Goal: Task Accomplishment & Management: Use online tool/utility

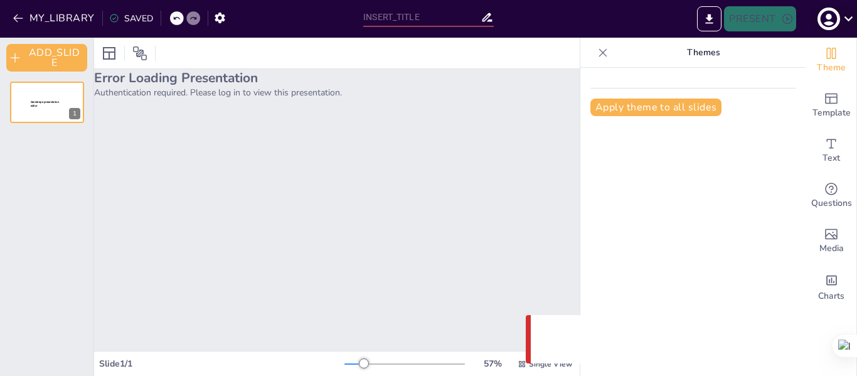
click at [845, 16] on icon at bounding box center [848, 18] width 17 height 17
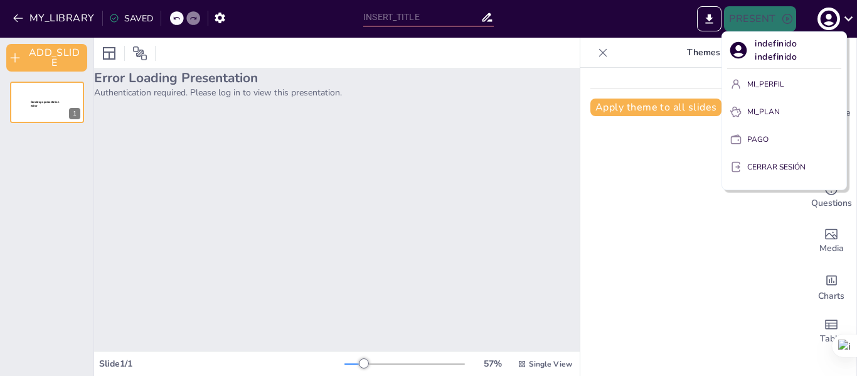
click at [769, 83] on font "MI_PERFIL" at bounding box center [765, 84] width 37 height 10
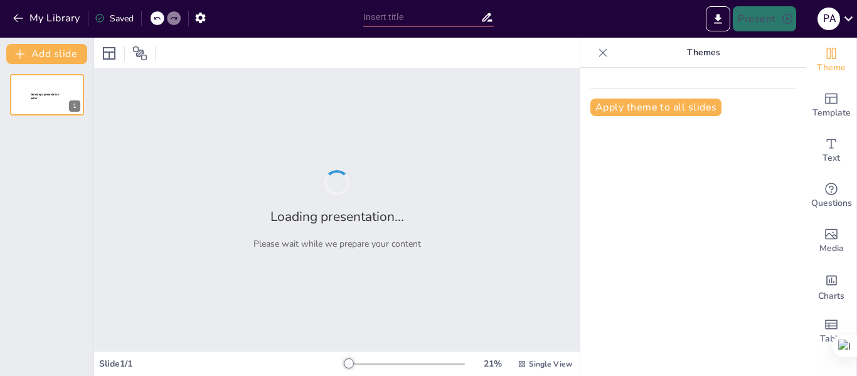
type input "Evaluación Sistémica: Historia Familiar y Contexto del Problema Actual"
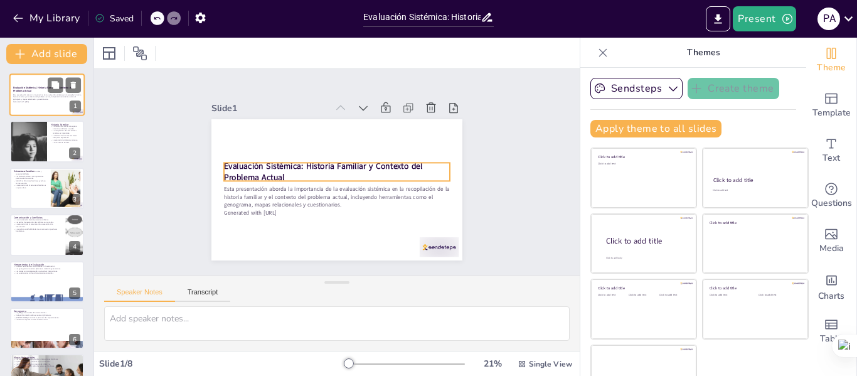
click at [24, 87] on strong "Evaluación Sistémica: Historia Familiar y Contexto del Problema Actual" at bounding box center [43, 89] width 60 height 7
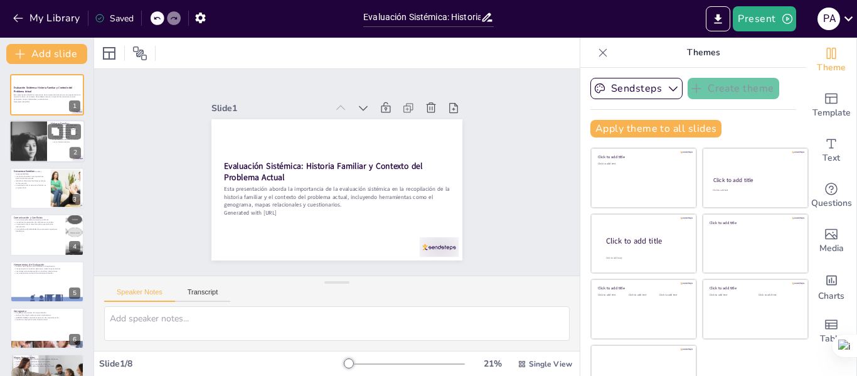
click at [16, 134] on div at bounding box center [28, 141] width 129 height 43
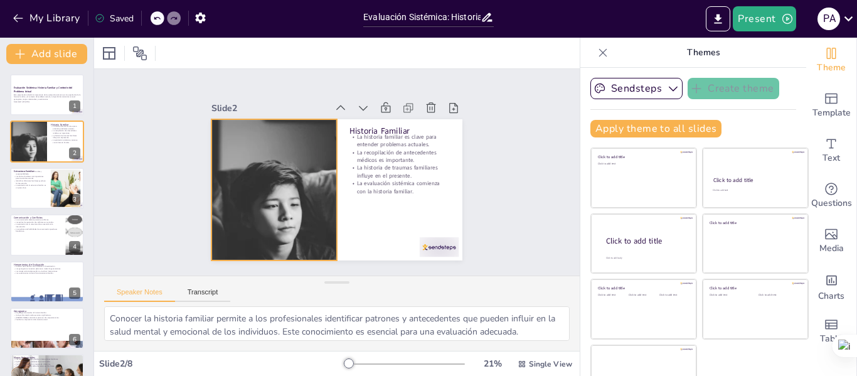
click at [236, 211] on div at bounding box center [272, 176] width 448 height 227
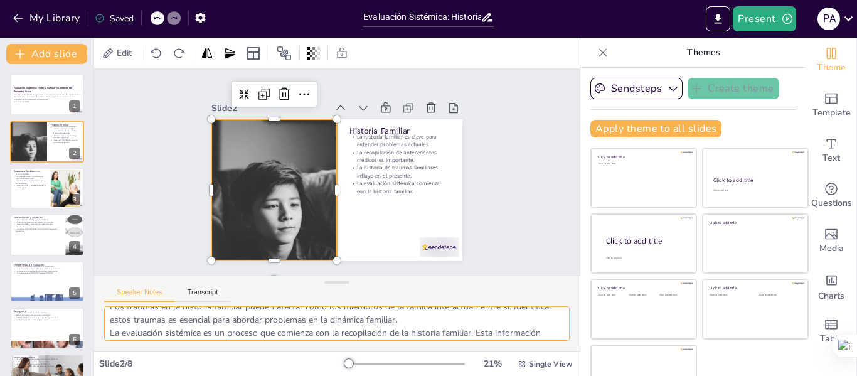
scroll to position [95, 0]
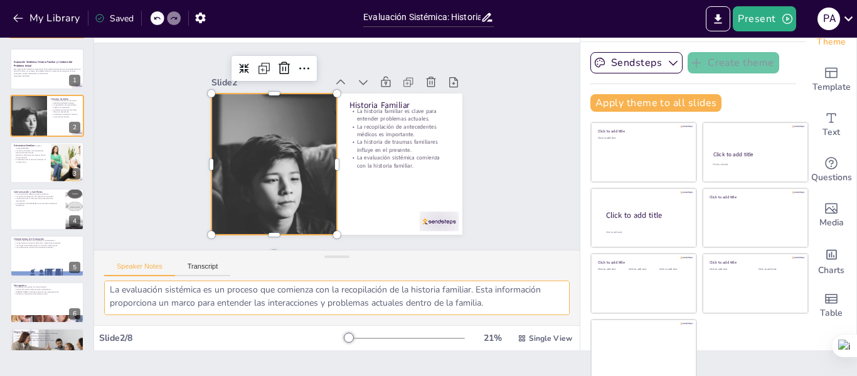
drag, startPoint x: 107, startPoint y: 321, endPoint x: 555, endPoint y: 365, distance: 449.9
click at [555, 365] on div "Document fonts Akatab Recently used Mulish Popular fonts Lato Montserrat Open S…" at bounding box center [428, 207] width 857 height 338
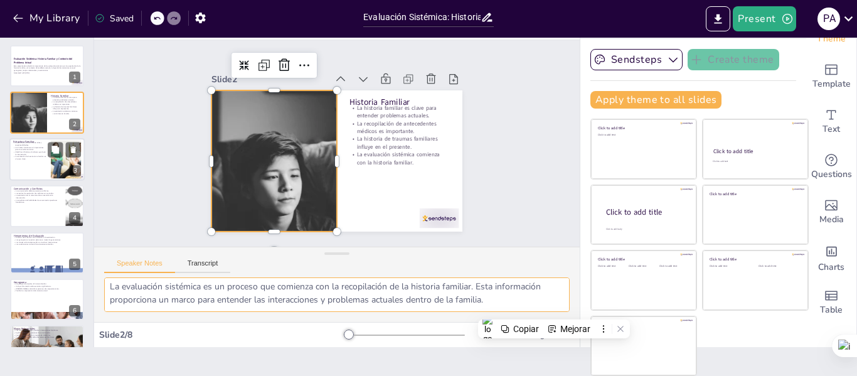
click at [39, 161] on div at bounding box center [46, 159] width 75 height 43
type textarea "La estructura familiar determina cómo se distribuyen los roles y responsabilida…"
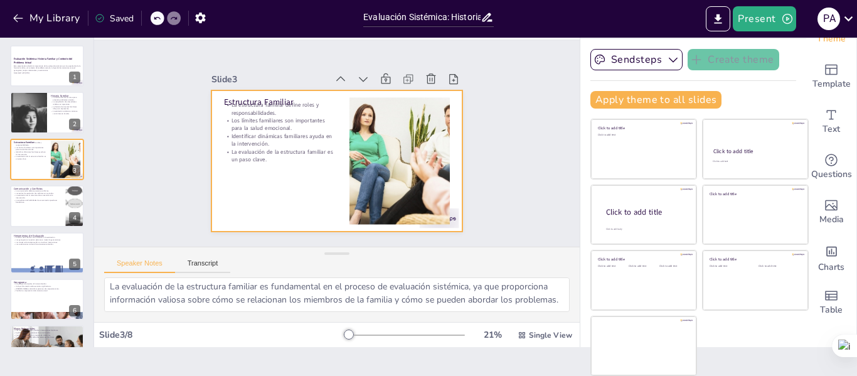
click at [272, 91] on div at bounding box center [329, 159] width 287 height 231
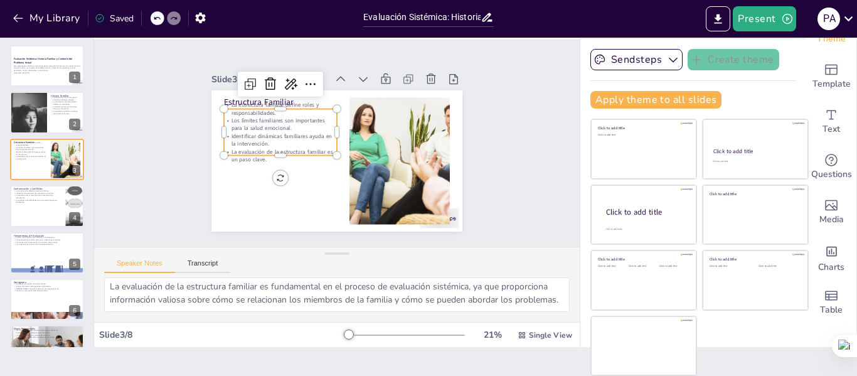
type input "32"
click at [272, 101] on p "La estructura familiar define roles y responsabilidades." at bounding box center [280, 109] width 113 height 16
click at [137, 290] on textarea "La estructura familiar determina cómo se distribuyen los roles y responsabilida…" at bounding box center [336, 294] width 465 height 34
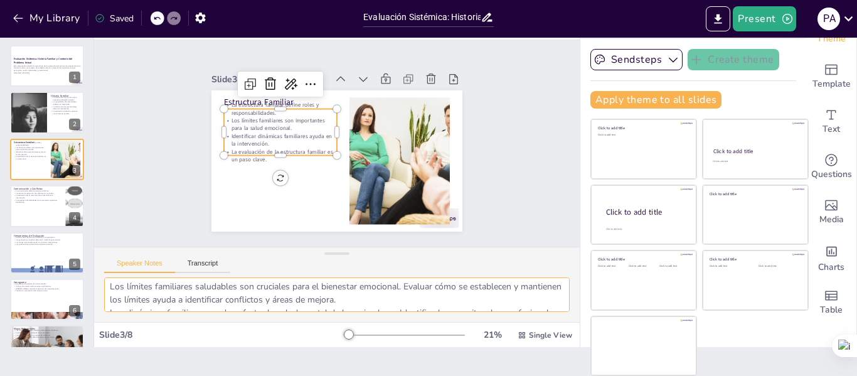
scroll to position [0, 0]
drag, startPoint x: 211, startPoint y: 302, endPoint x: 88, endPoint y: 255, distance: 131.8
click at [88, 255] on div "Document fonts Akatab Recently used Mulish Popular fonts Lato Montserrat Open S…" at bounding box center [428, 207] width 857 height 338
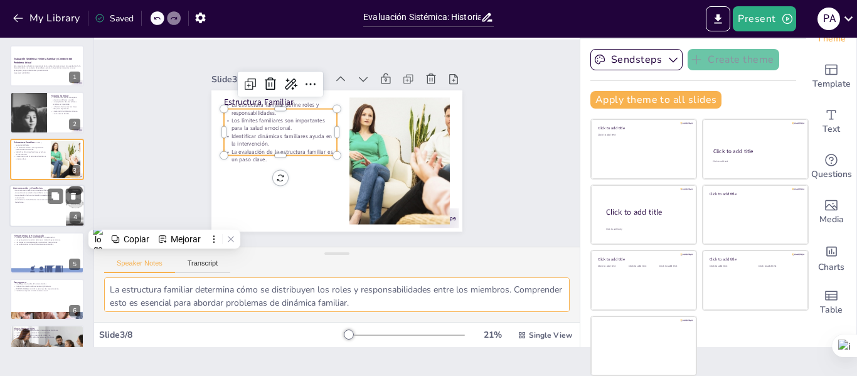
click at [34, 205] on div at bounding box center [46, 205] width 75 height 43
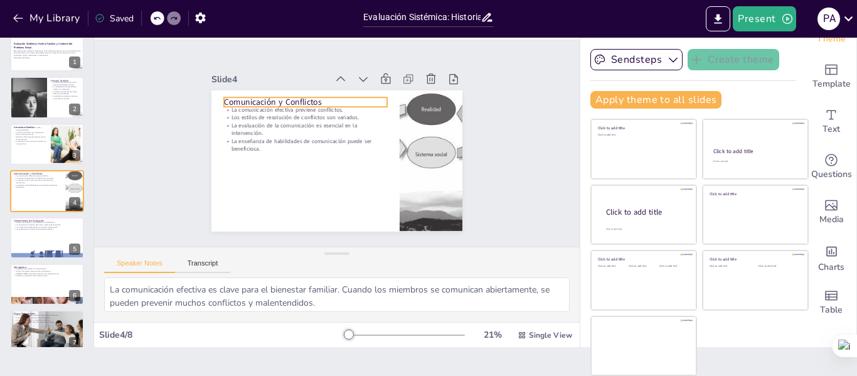
click at [298, 92] on div "Comunicación y Conflictos La comunicación efectiva previene conflictos. Los est…" at bounding box center [331, 160] width 282 height 212
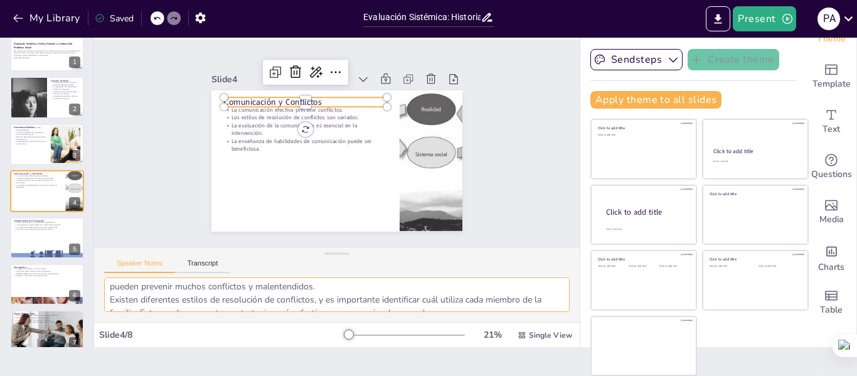
scroll to position [0, 0]
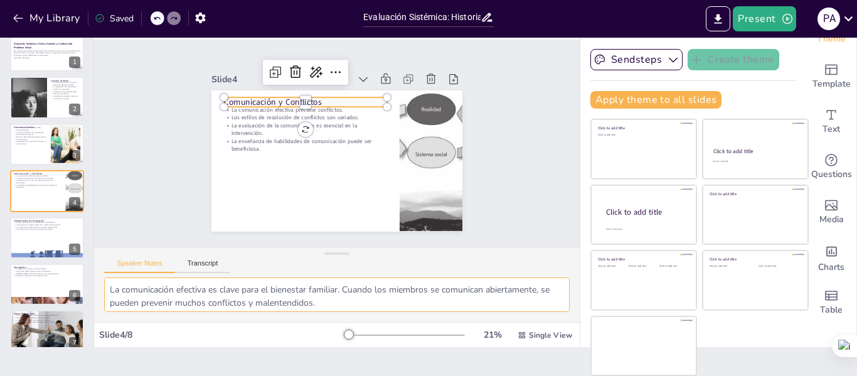
drag, startPoint x: 398, startPoint y: 301, endPoint x: 151, endPoint y: 287, distance: 247.5
click at [151, 287] on textarea "La comunicación efectiva es clave para el bienestar familiar. Cuando los miembr…" at bounding box center [336, 294] width 465 height 34
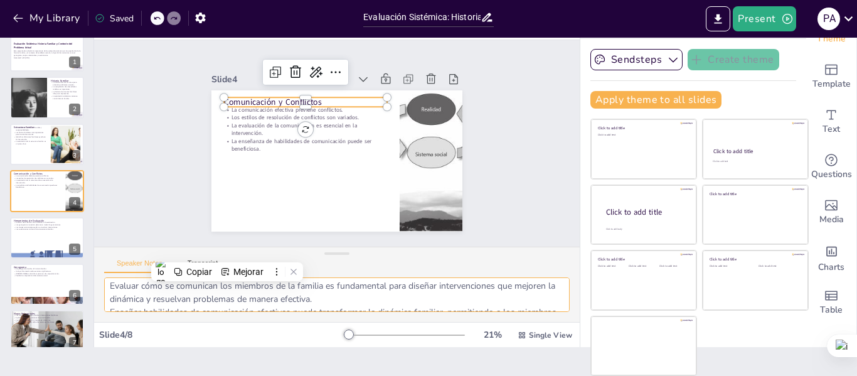
scroll to position [82, 0]
drag, startPoint x: 107, startPoint y: 291, endPoint x: 509, endPoint y: 312, distance: 401.9
click at [509, 312] on div "La comunicación efectiva es clave para el bienestar familiar. Cuando los miembr…" at bounding box center [336, 299] width 485 height 45
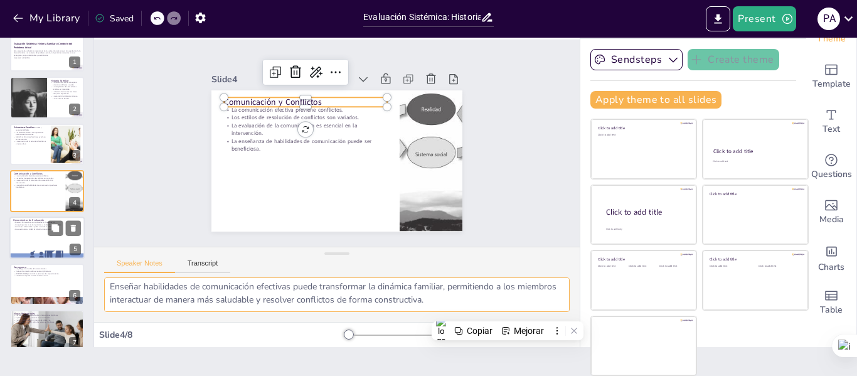
click at [23, 236] on div at bounding box center [46, 237] width 75 height 43
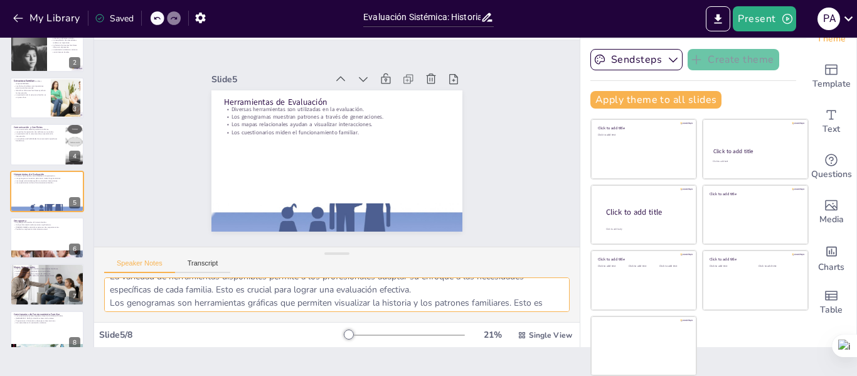
scroll to position [0, 0]
drag, startPoint x: 108, startPoint y: 283, endPoint x: 104, endPoint y: 263, distance: 19.8
click at [104, 263] on div "Speaker Notes Transcript La variedad de herramientas disponibles permite a los …" at bounding box center [336, 283] width 485 height 75
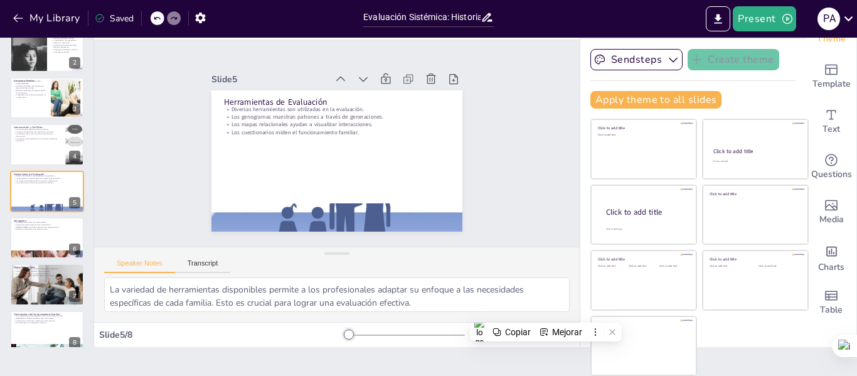
click at [0, 0] on sider-quick-compose-btn at bounding box center [0, 0] width 0 height 0
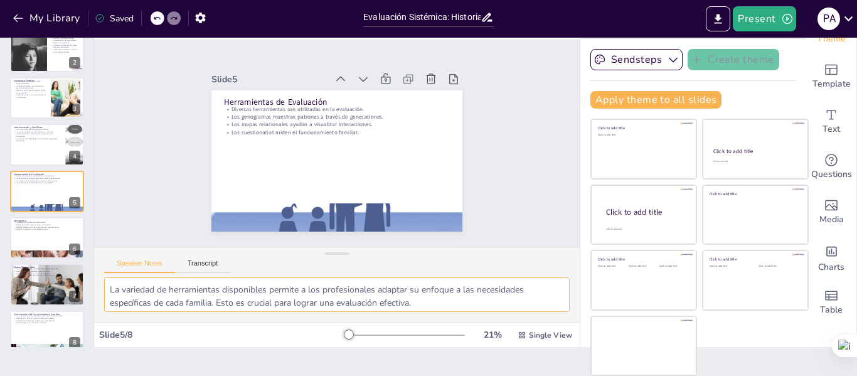
click at [452, 305] on textarea "La variedad de herramientas disponibles permite a los profesionales adaptar su …" at bounding box center [336, 294] width 465 height 34
click at [219, 288] on textarea "La variedad de herramientas disponibles permite a los profesionales adaptar su …" at bounding box center [336, 294] width 465 height 34
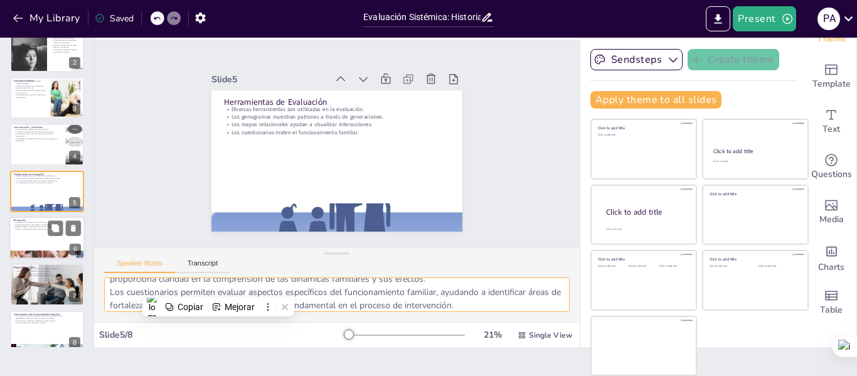
click at [19, 241] on div at bounding box center [46, 237] width 75 height 43
type textarea "La visualización de la historia familiar a través del genograma es fundamental …"
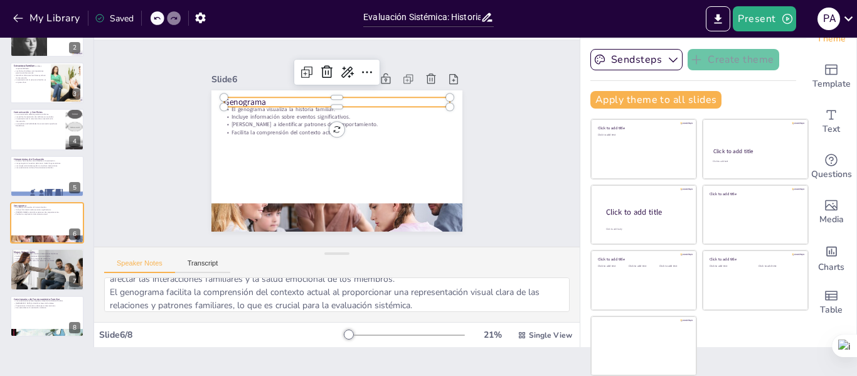
type input "48"
click at [258, 94] on p "Genograma" at bounding box center [341, 102] width 226 height 35
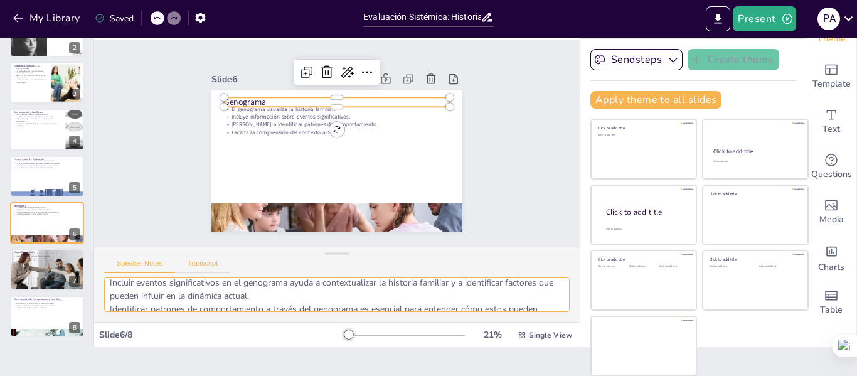
scroll to position [0, 0]
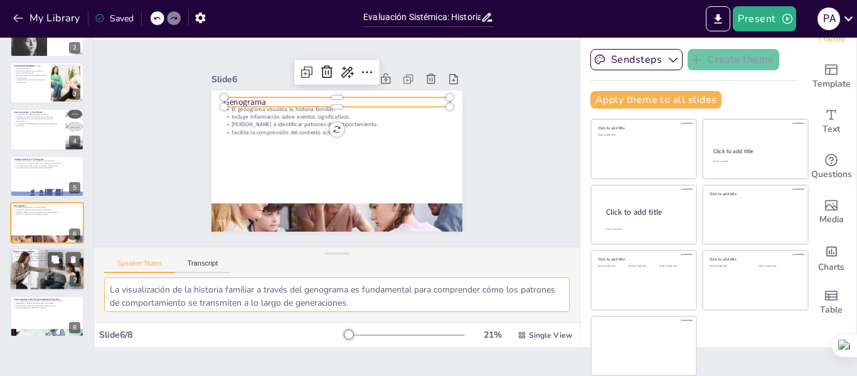
drag, startPoint x: 438, startPoint y: 307, endPoint x: 72, endPoint y: 274, distance: 367.0
click at [72, 274] on div "Document fonts Akatab Recently used Mulish Popular fonts Lato Montserrat Open S…" at bounding box center [428, 207] width 857 height 338
click at [120, 295] on textarea "La visualización de la historia familiar a través del genograma es fundamental …" at bounding box center [336, 294] width 465 height 34
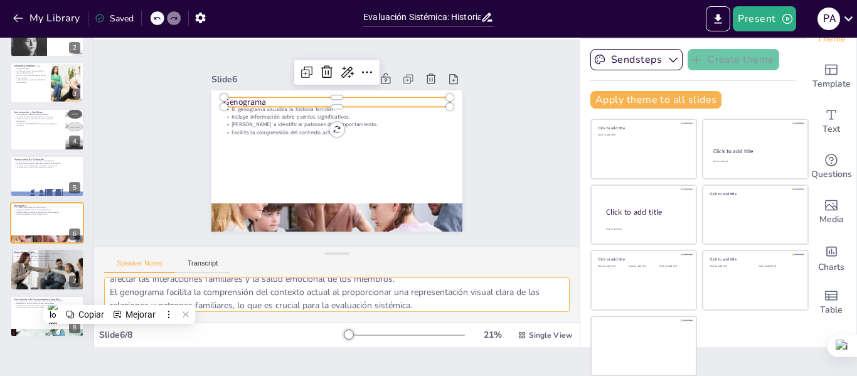
scroll to position [6, 0]
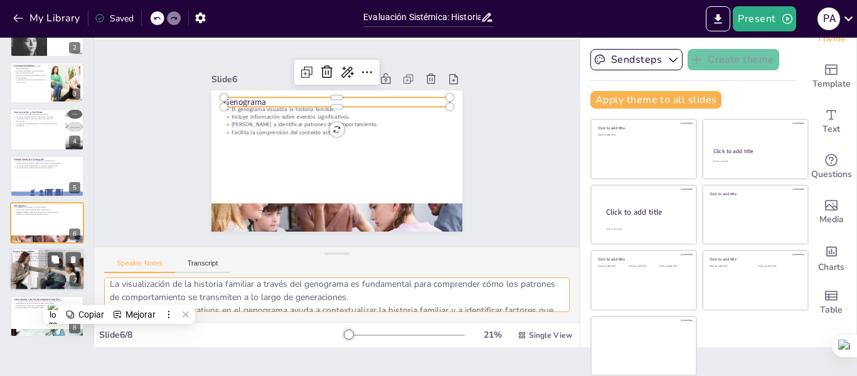
click at [25, 272] on div at bounding box center [46, 269] width 75 height 50
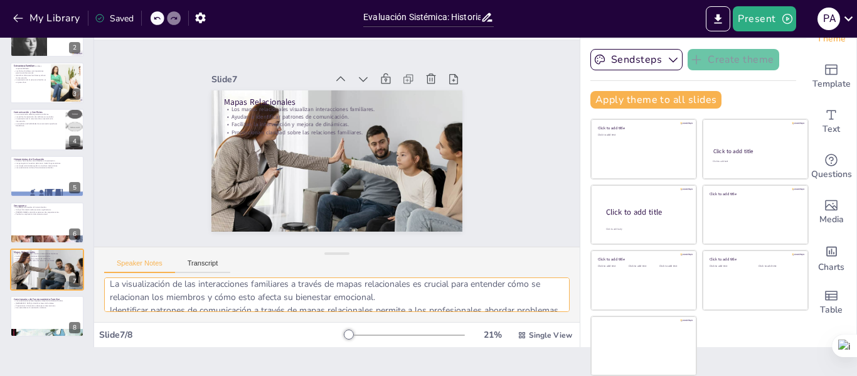
click at [114, 286] on textarea "La visualización de las interacciones familiares a través de mapas relacionales…" at bounding box center [336, 294] width 465 height 34
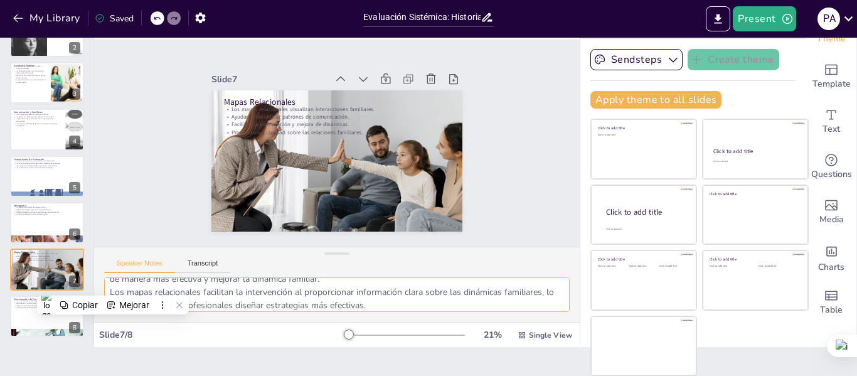
scroll to position [77, 0]
click at [20, 310] on div at bounding box center [46, 316] width 75 height 43
type textarea "Evaluar aspectos clave de la dinámica familiar a través de cuestionarios es fun…"
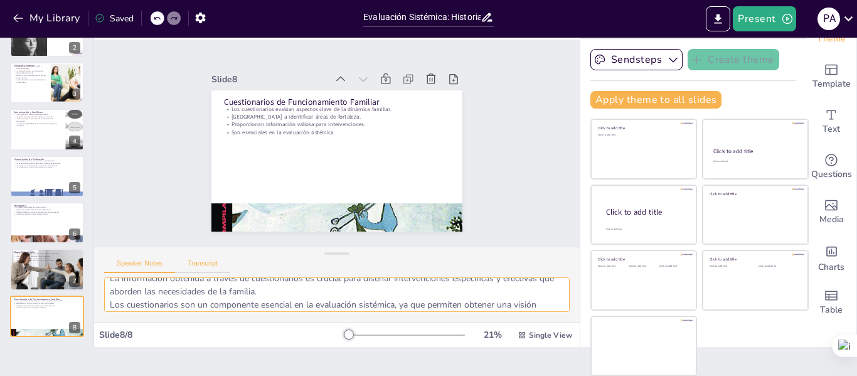
scroll to position [0, 0]
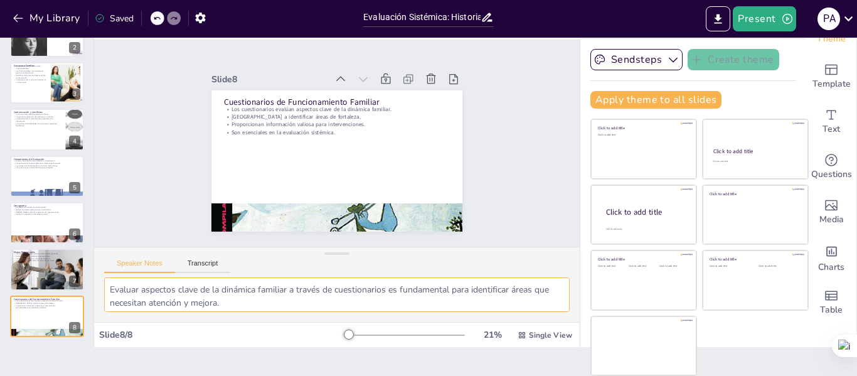
drag, startPoint x: 321, startPoint y: 305, endPoint x: 100, endPoint y: 262, distance: 224.8
click at [100, 262] on div "Speaker Notes Transcript Evaluar aspectos clave de la dinámica familiar a travé…" at bounding box center [336, 283] width 485 height 75
